Goal: Check status

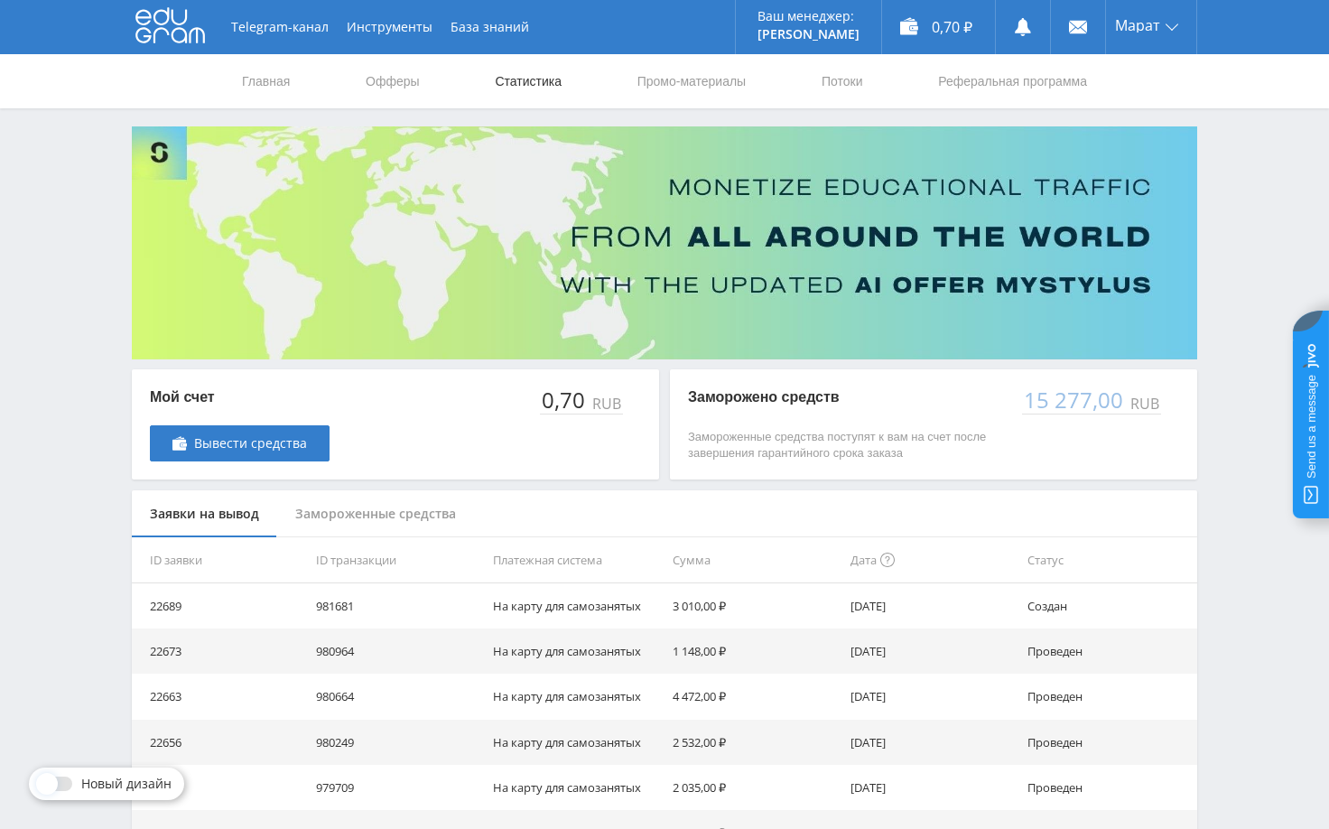
click at [546, 81] on link "Статистика" at bounding box center [528, 81] width 70 height 54
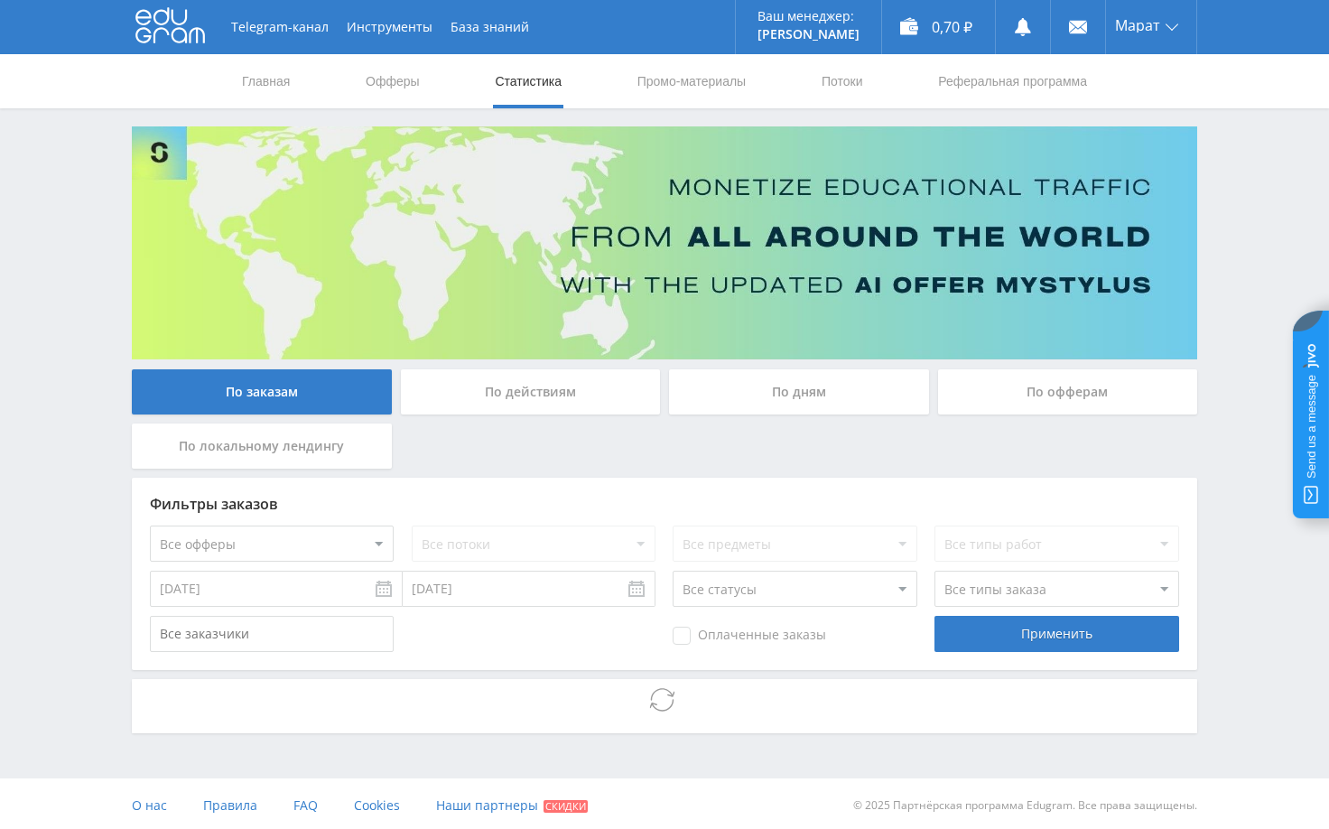
click at [1244, 469] on div "Telegram-канал Инструменты База знаний Ваш менеджер: Alex Alex Online @edugram_…" at bounding box center [664, 416] width 1329 height 833
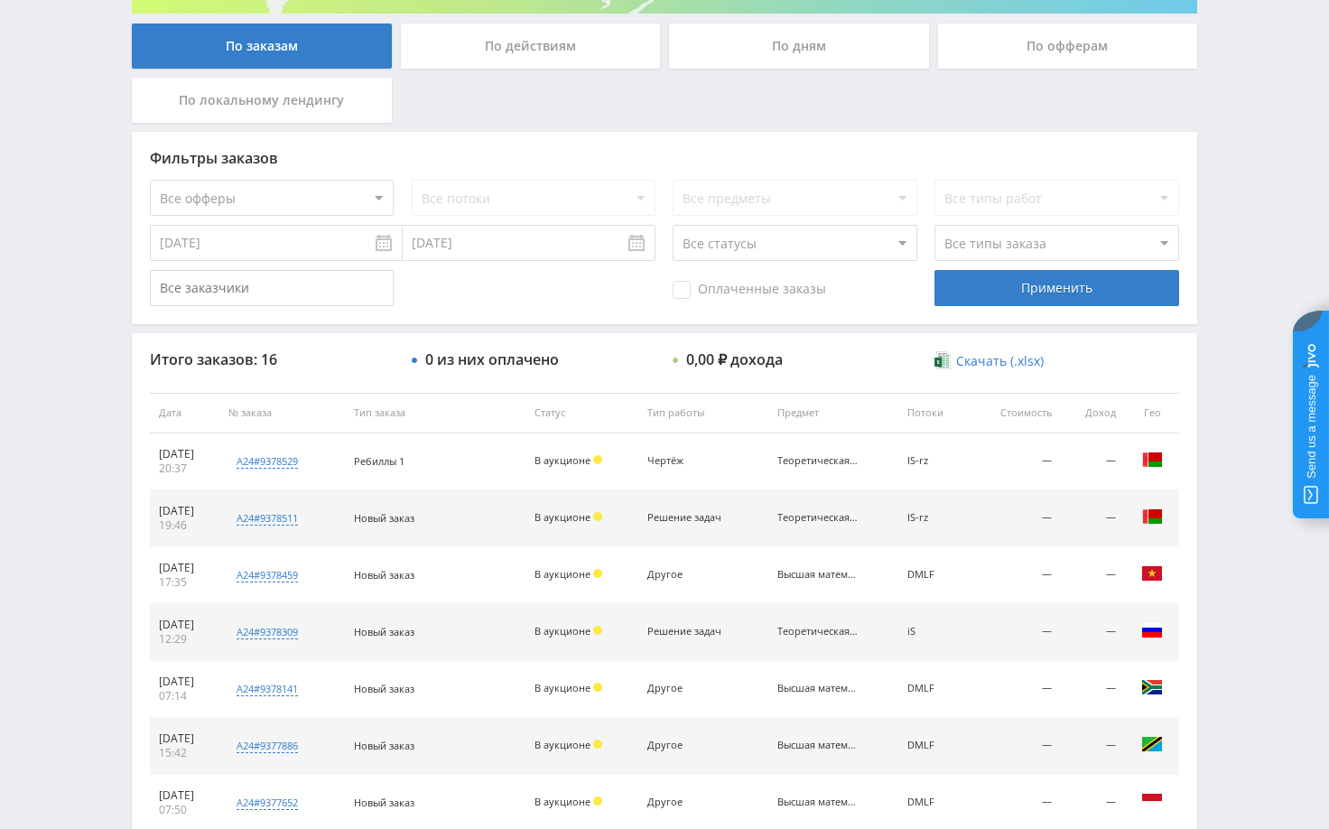
scroll to position [361, 0]
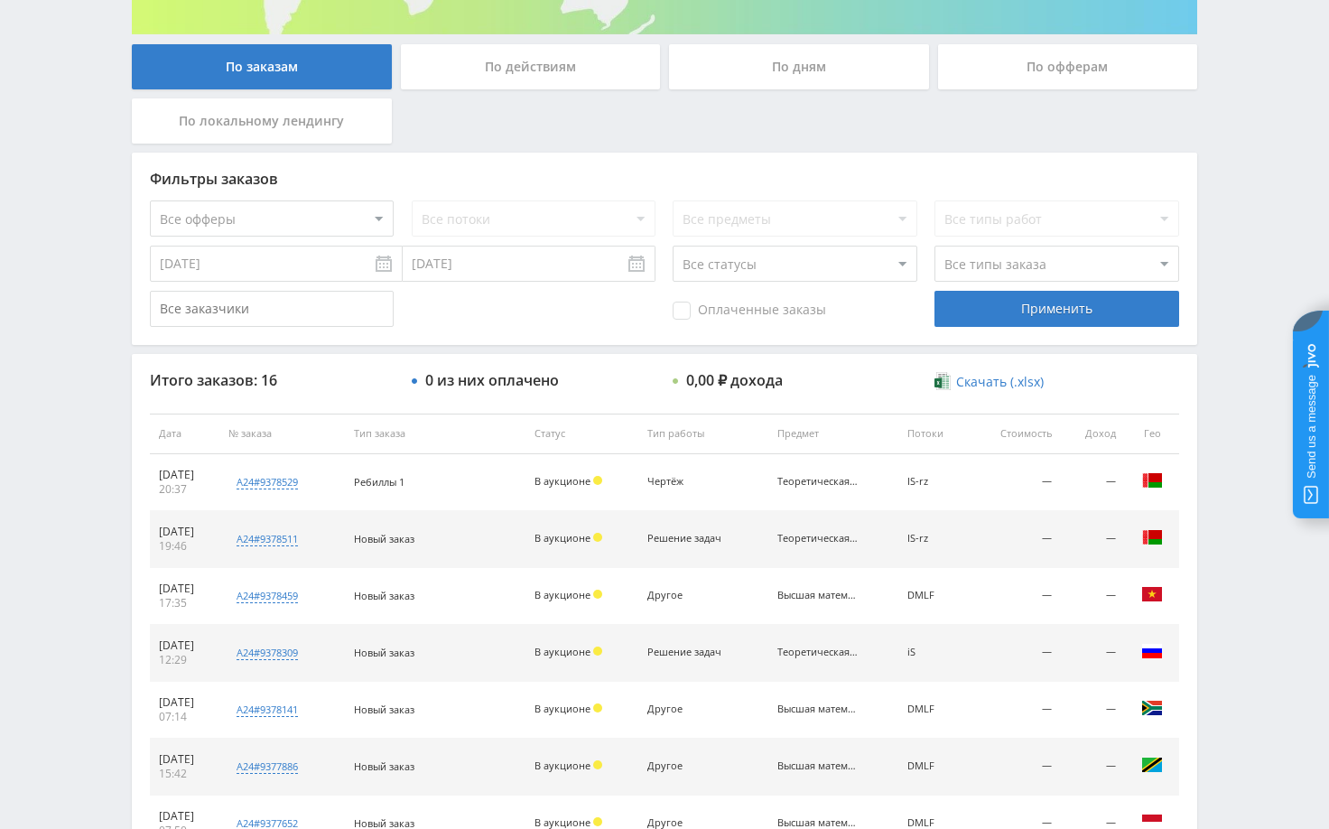
scroll to position [365, 0]
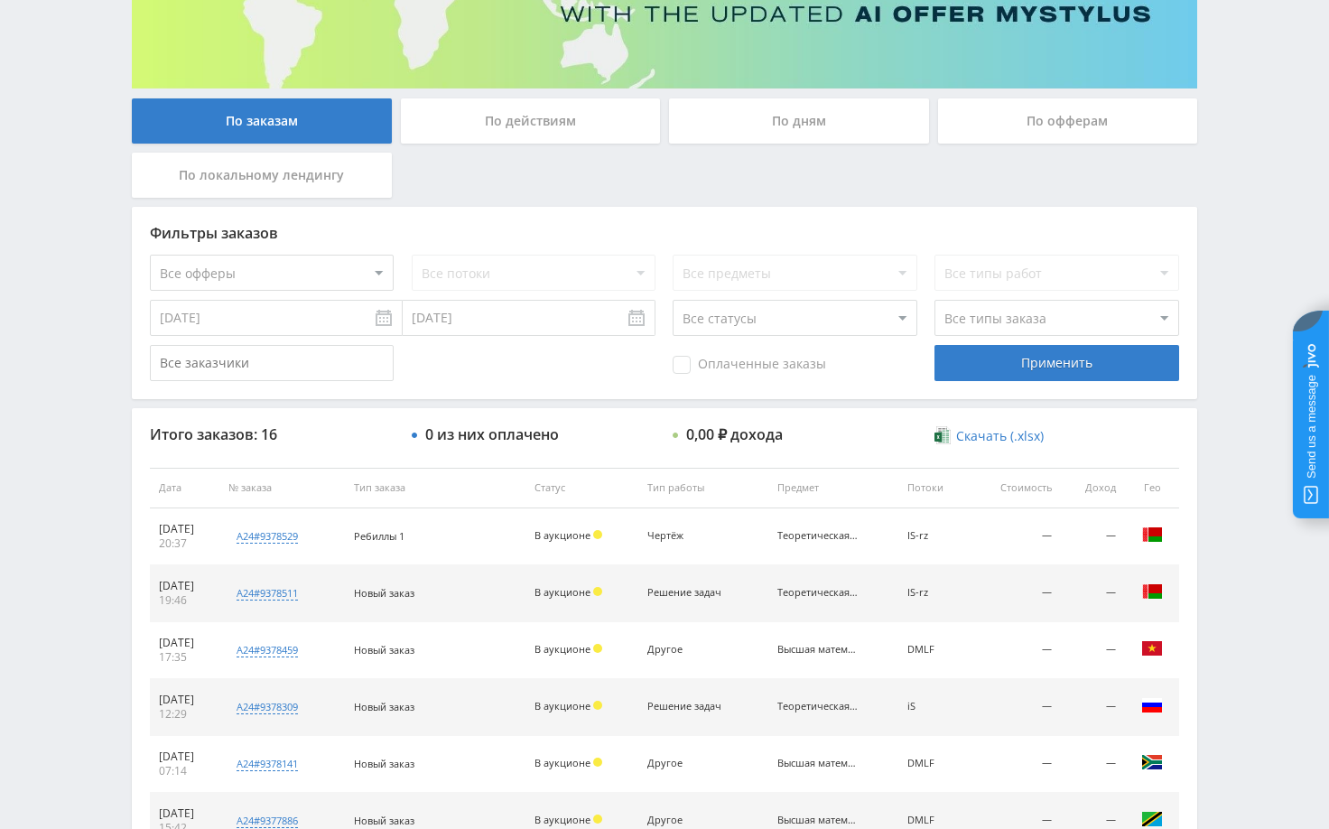
scroll to position [361, 0]
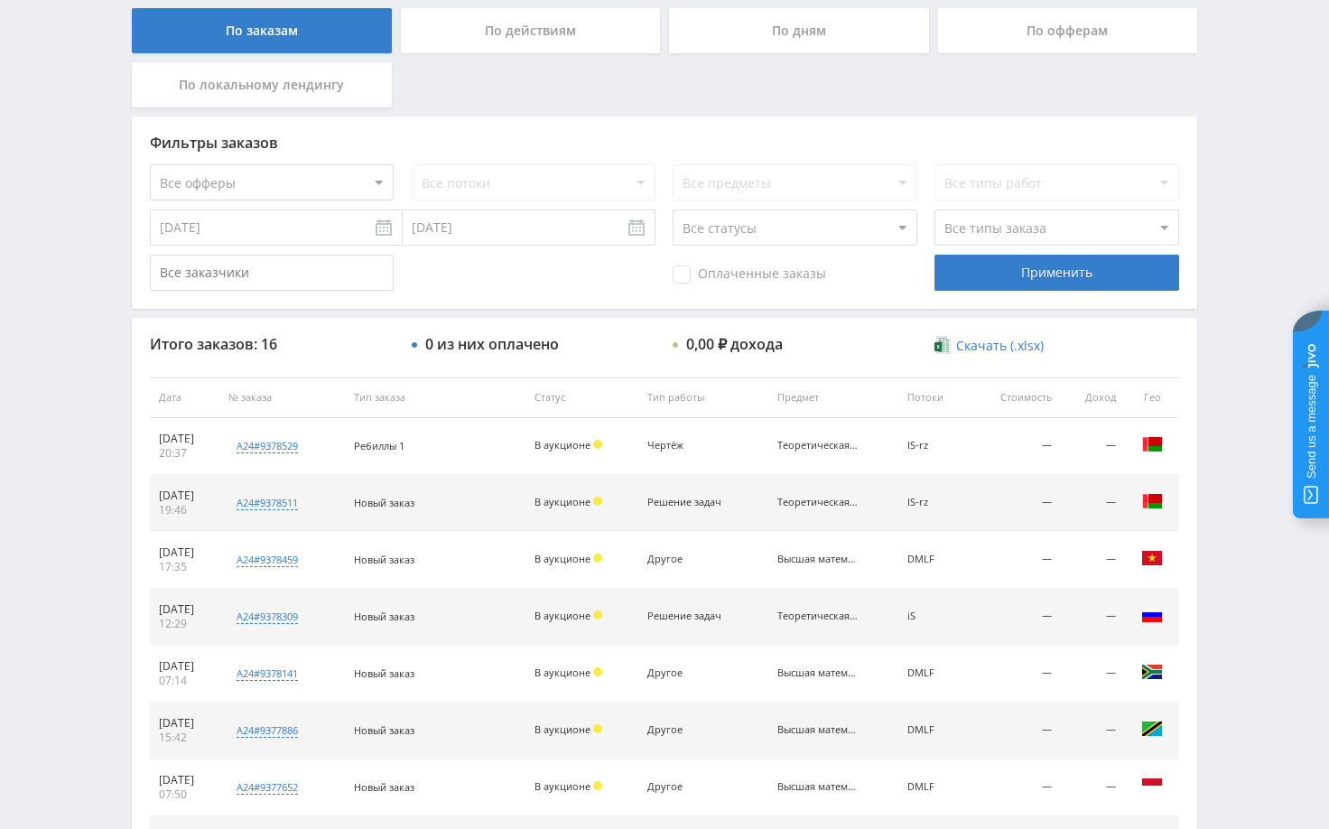
click at [1221, 422] on div "Telegram-канал Инструменты База знаний Ваш менеджер: Alex Alex Online @edugram_…" at bounding box center [664, 397] width 1329 height 1516
click at [1215, 420] on div "Telegram-канал Инструменты База знаний Ваш менеджер: Alex Alex Online @edugram_…" at bounding box center [664, 397] width 1329 height 1516
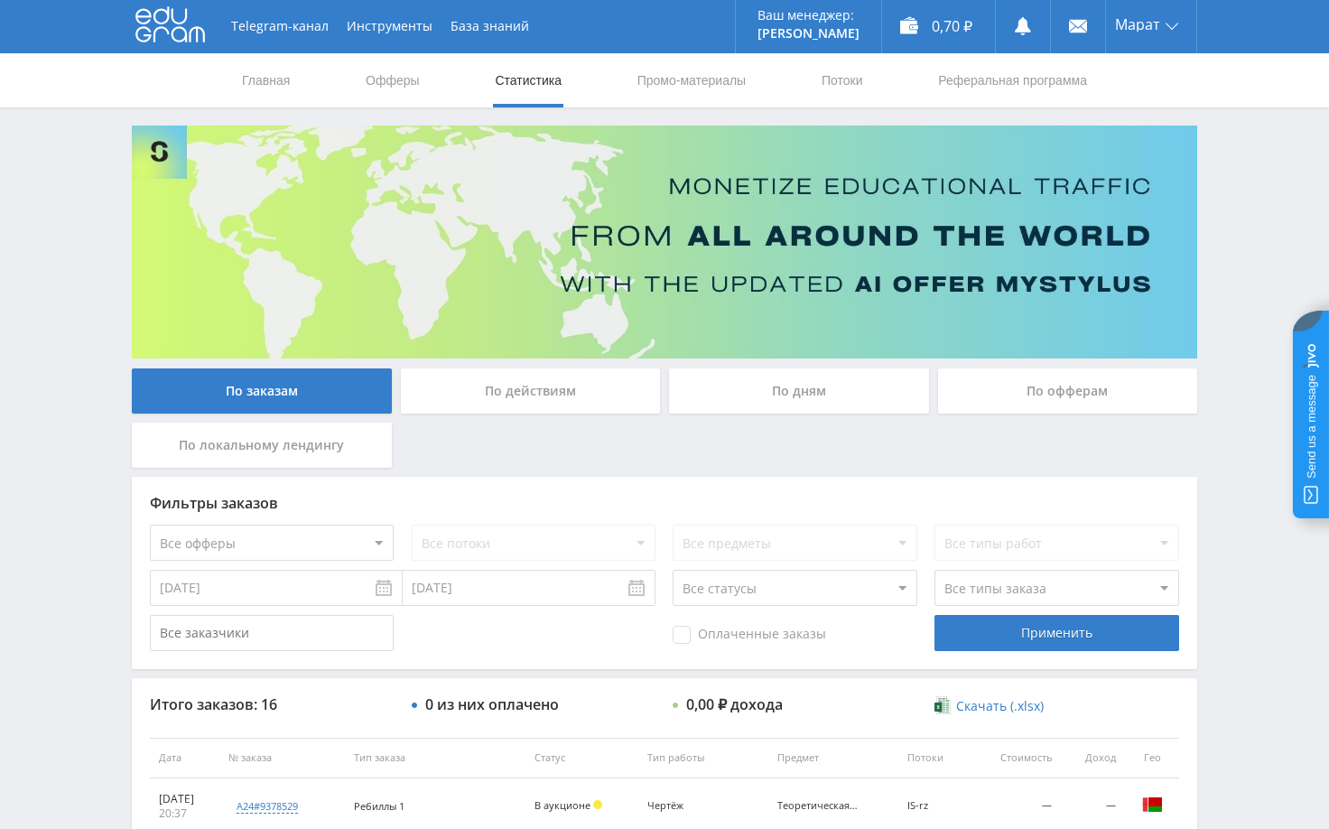
scroll to position [0, 0]
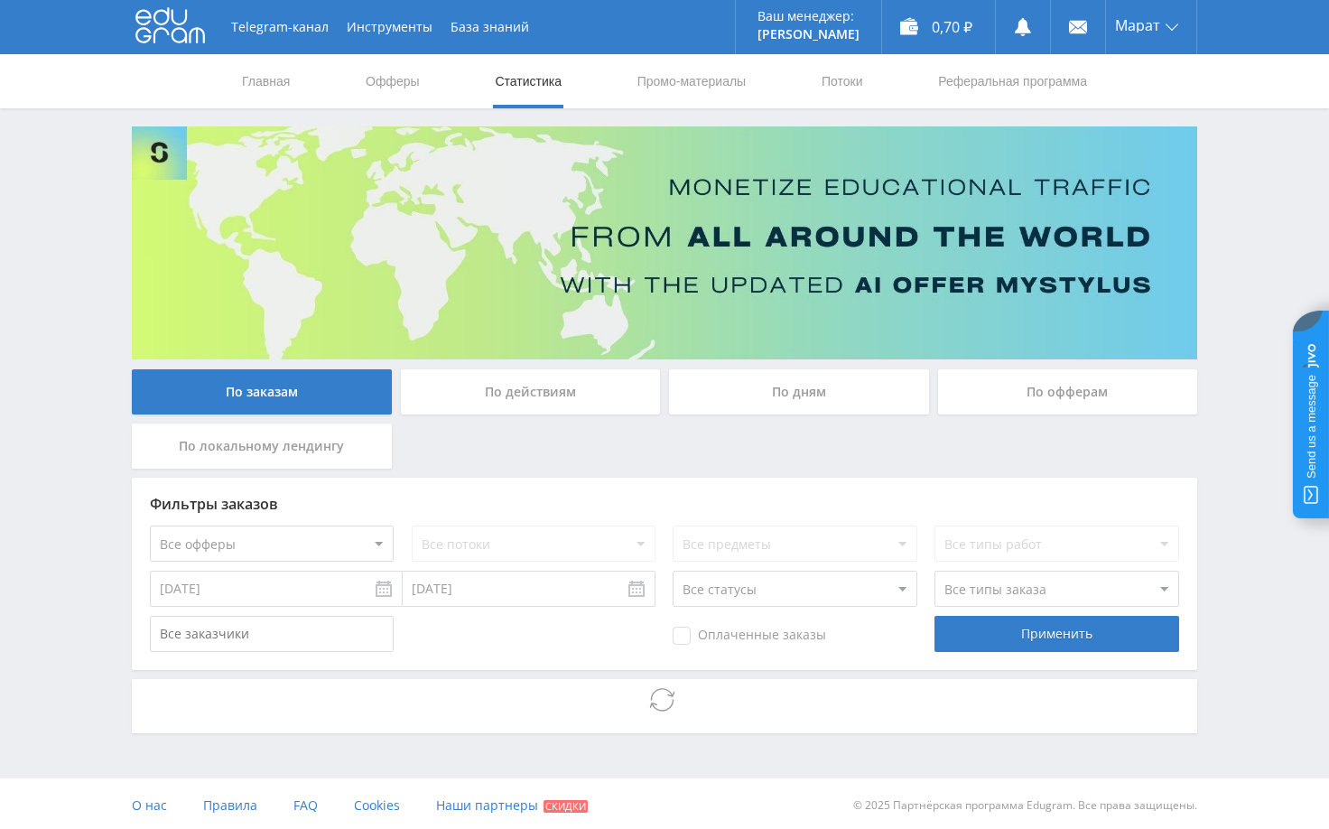
click at [1251, 550] on div "Telegram-канал Инструменты База знаний Ваш менеджер: Alex Alex Online @edugram_…" at bounding box center [664, 416] width 1329 height 833
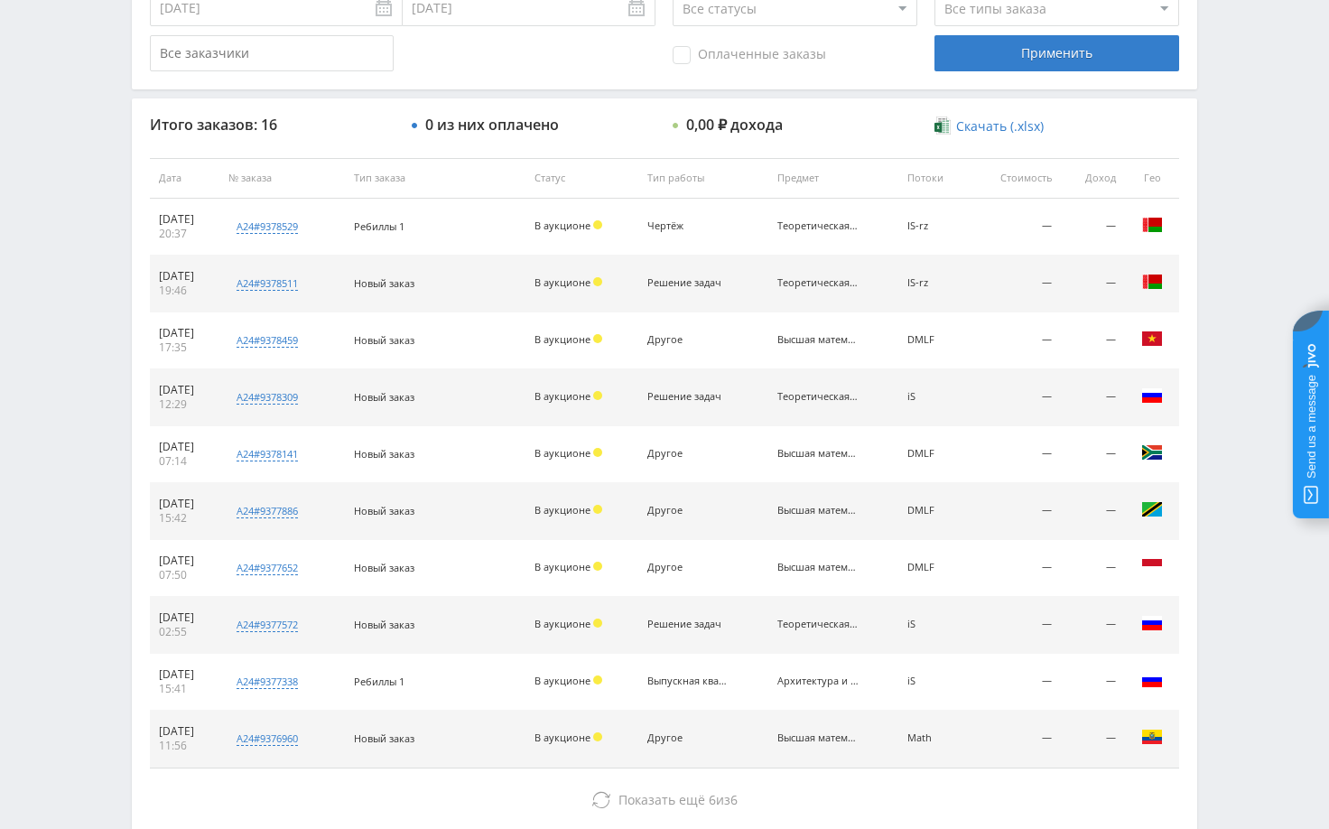
scroll to position [416, 0]
